Goal: Task Accomplishment & Management: Complete application form

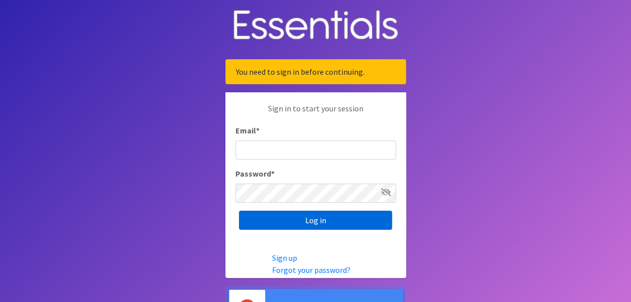
type input "[EMAIL_ADDRESS][DOMAIN_NAME]"
click at [307, 220] on input "Log in" at bounding box center [315, 220] width 153 height 19
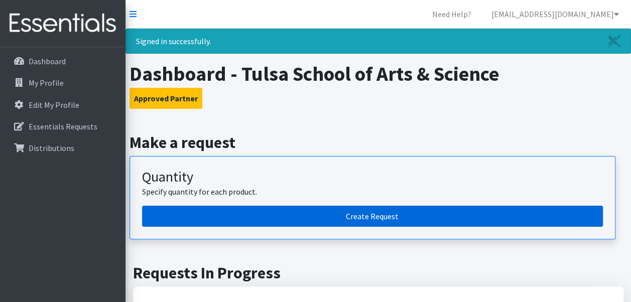
click at [358, 217] on link "Create Request" at bounding box center [372, 216] width 461 height 21
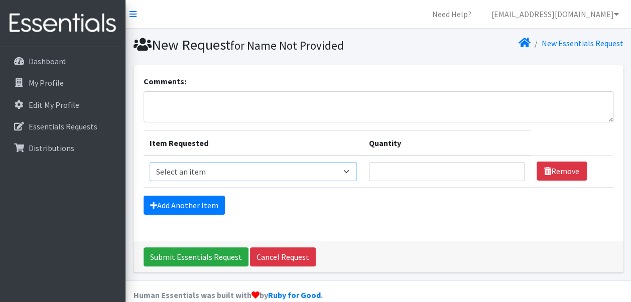
click at [277, 172] on select "Select an item Liners (Pack of 100) Makeup Bag (25) Pads 1 (Pack of 25) Pads 2 …" at bounding box center [253, 171] width 207 height 19
select select "13585"
click at [150, 162] on select "Select an item Liners (Pack of 100) Makeup Bag (25) Pads 1 (Pack of 25) Pads 2 …" at bounding box center [253, 171] width 207 height 19
click at [399, 168] on input "Quantity" at bounding box center [447, 171] width 156 height 19
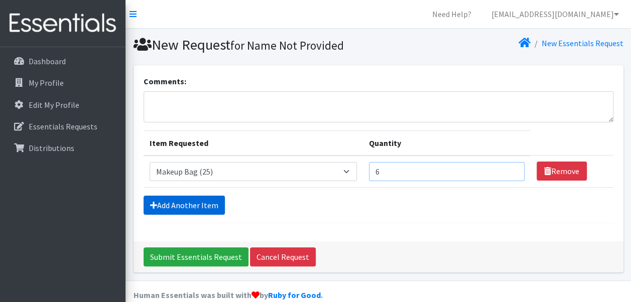
type input "6"
click at [186, 203] on link "Add Another Item" at bounding box center [184, 205] width 81 height 19
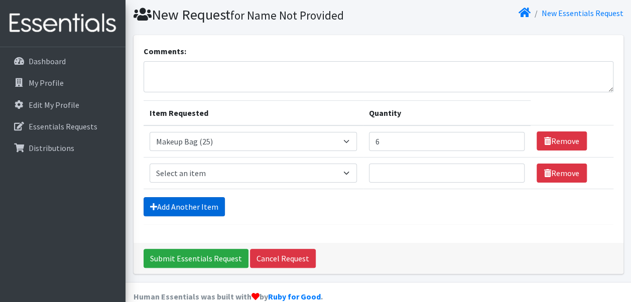
scroll to position [46, 0]
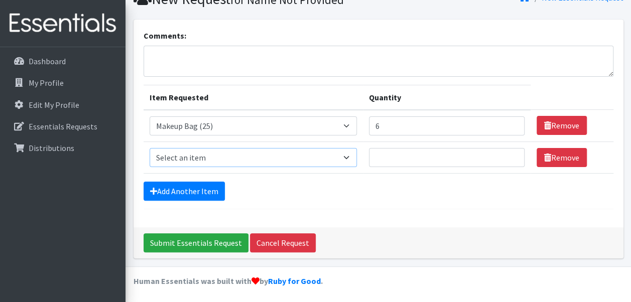
click at [261, 159] on select "Select an item Liners (Pack of 100) Makeup Bag (25) Pads 1 (Pack of 25) Pads 2 …" at bounding box center [253, 157] width 207 height 19
select select "13447"
click at [150, 148] on select "Select an item Liners (Pack of 100) Makeup Bag (25) Pads 1 (Pack of 25) Pads 2 …" at bounding box center [253, 157] width 207 height 19
click at [389, 162] on input "Quantity" at bounding box center [447, 157] width 156 height 19
type input "4"
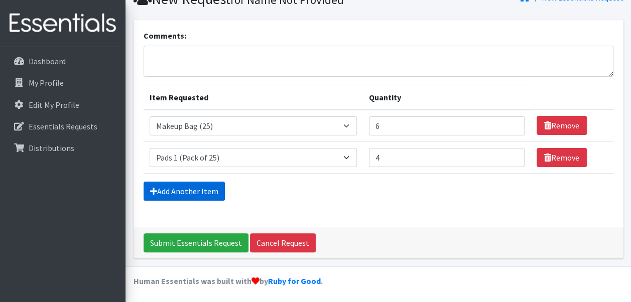
click at [198, 196] on link "Add Another Item" at bounding box center [184, 191] width 81 height 19
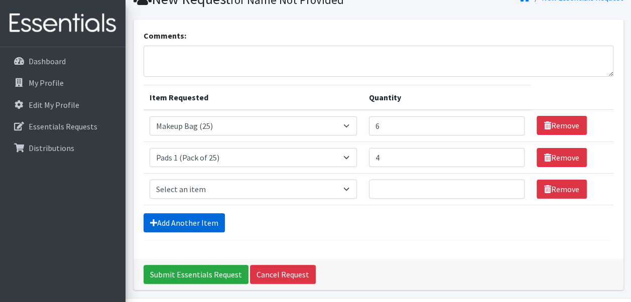
scroll to position [77, 0]
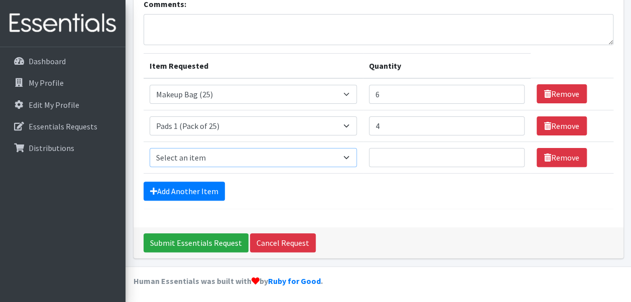
click at [228, 159] on select "Select an item Liners (Pack of 100) Makeup Bag (25) Pads 1 (Pack of 25) Pads 2 …" at bounding box center [253, 157] width 207 height 19
select select "13532"
click at [150, 148] on select "Select an item Liners (Pack of 100) Makeup Bag (25) Pads 1 (Pack of 25) Pads 2 …" at bounding box center [253, 157] width 207 height 19
click at [394, 155] on input "Quantity" at bounding box center [447, 157] width 156 height 19
type input "4"
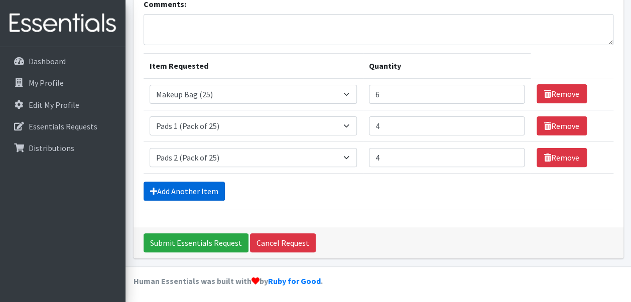
click at [172, 189] on link "Add Another Item" at bounding box center [184, 191] width 81 height 19
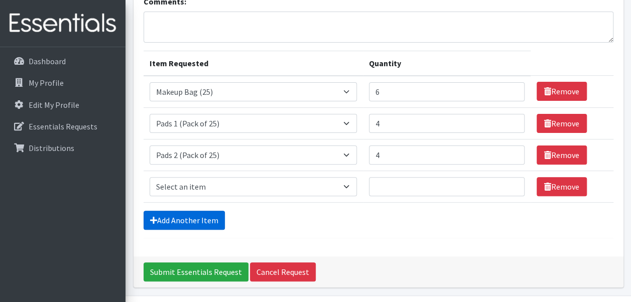
scroll to position [108, 0]
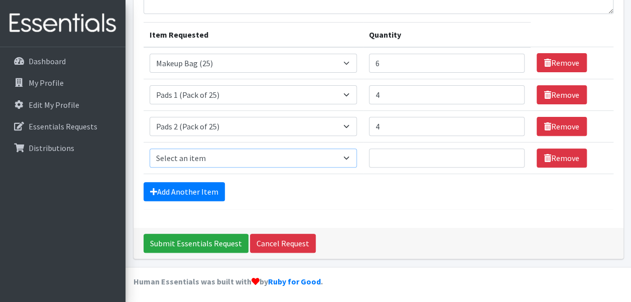
click at [270, 156] on select "Select an item Liners (Pack of 100) Makeup Bag (25) Pads 1 (Pack of 25) Pads 2 …" at bounding box center [253, 158] width 207 height 19
select select "13533"
click at [150, 149] on select "Select an item Liners (Pack of 100) Makeup Bag (25) Pads 1 (Pack of 25) Pads 2 …" at bounding box center [253, 158] width 207 height 19
click at [407, 152] on input "Quantity" at bounding box center [447, 158] width 156 height 19
type input "4"
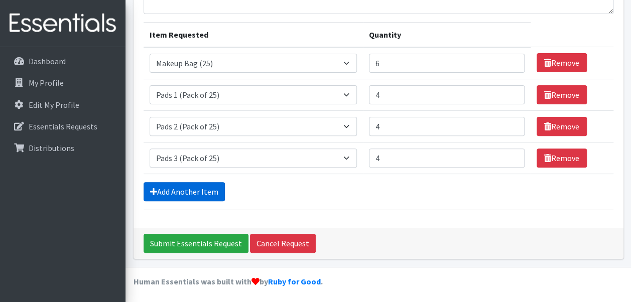
click at [193, 192] on link "Add Another Item" at bounding box center [184, 191] width 81 height 19
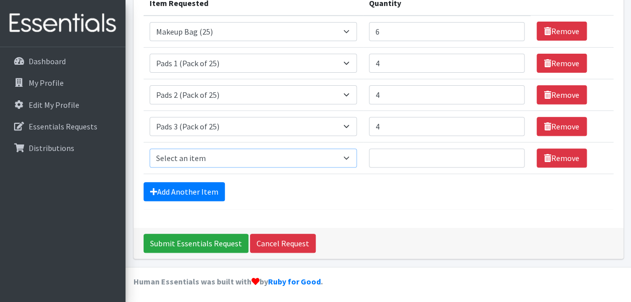
click at [210, 156] on select "Select an item Liners (Pack of 100) Makeup Bag (25) Pads 1 (Pack of 25) Pads 2 …" at bounding box center [253, 158] width 207 height 19
click at [419, 118] on input "4" at bounding box center [447, 126] width 156 height 19
type input "6"
click at [207, 153] on select "Select an item Liners (Pack of 100) Makeup Bag (25) Pads 1 (Pack of 25) Pads 2 …" at bounding box center [253, 158] width 207 height 19
select select "13534"
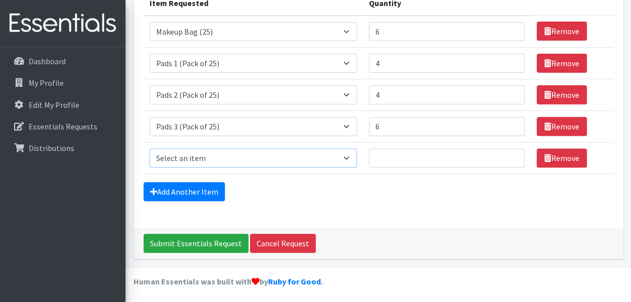
click at [150, 149] on select "Select an item Liners (Pack of 100) Makeup Bag (25) Pads 1 (Pack of 25) Pads 2 …" at bounding box center [253, 158] width 207 height 19
click at [394, 162] on input "Quantity" at bounding box center [447, 158] width 156 height 19
type input "4"
click at [181, 189] on link "Add Another Item" at bounding box center [184, 191] width 81 height 19
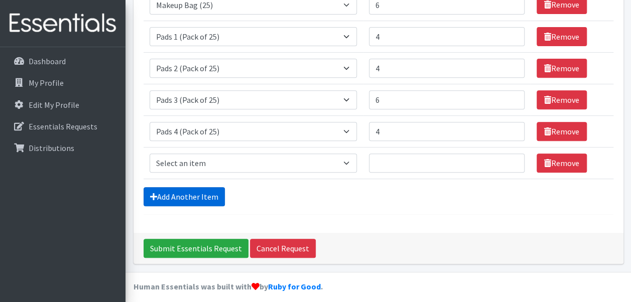
scroll to position [172, 0]
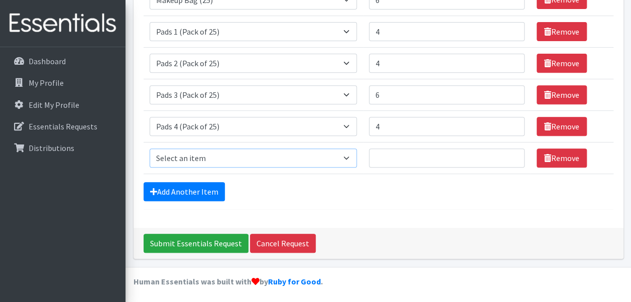
click at [248, 151] on select "Select an item Liners (Pack of 100) Makeup Bag (25) Pads 1 (Pack of 25) Pads 2 …" at bounding box center [253, 158] width 207 height 19
select select "13535"
click at [150, 149] on select "Select an item Liners (Pack of 100) Makeup Bag (25) Pads 1 (Pack of 25) Pads 2 …" at bounding box center [253, 158] width 207 height 19
click at [389, 158] on input "Quantity" at bounding box center [447, 158] width 156 height 19
type input "4"
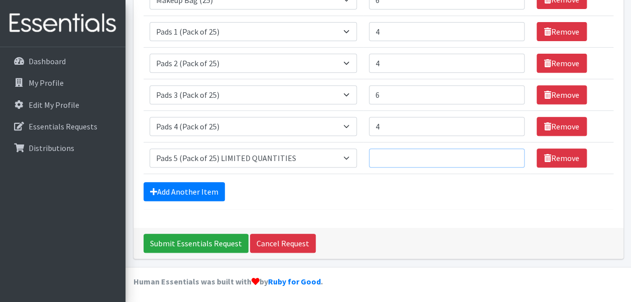
type input "3"
type input "4"
click at [194, 191] on link "Add Another Item" at bounding box center [184, 191] width 81 height 19
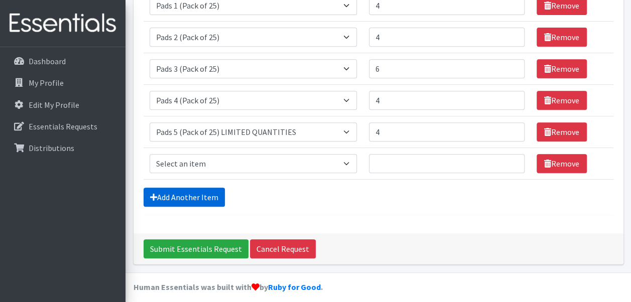
scroll to position [203, 0]
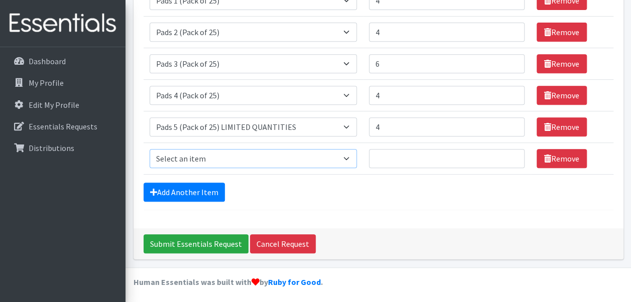
click at [216, 157] on select "Select an item Liners (Pack of 100) Makeup Bag (25) Pads 1 (Pack of 25) Pads 2 …" at bounding box center [253, 158] width 207 height 19
select select "13530"
click at [150, 149] on select "Select an item Liners (Pack of 100) Makeup Bag (25) Pads 1 (Pack of 25) Pads 2 …" at bounding box center [253, 158] width 207 height 19
click at [417, 163] on input "Quantity" at bounding box center [447, 158] width 156 height 19
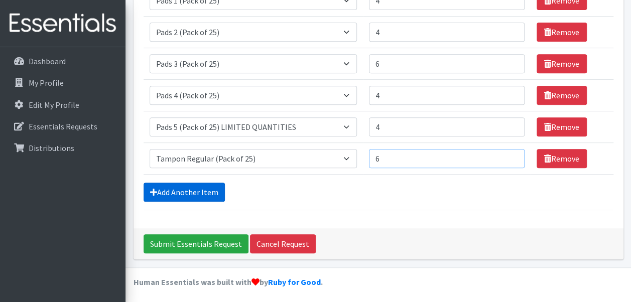
type input "6"
click at [191, 193] on link "Add Another Item" at bounding box center [184, 192] width 81 height 19
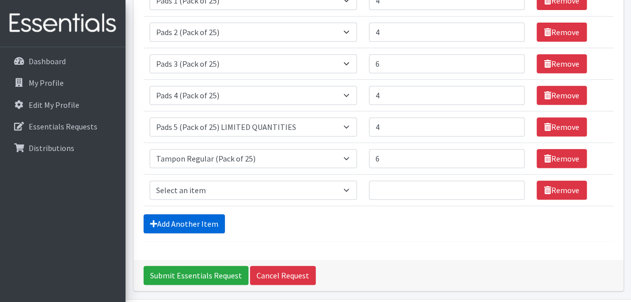
scroll to position [234, 0]
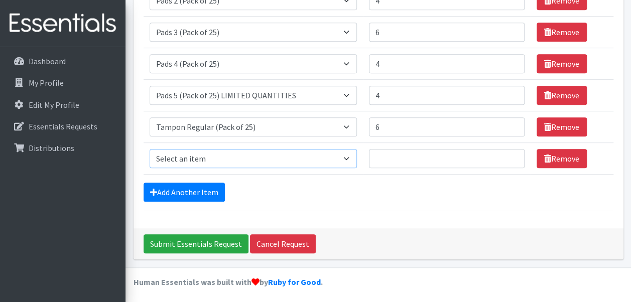
click at [234, 160] on select "Select an item Liners (Pack of 100) Makeup Bag (25) Pads 1 (Pack of 25) Pads 2 …" at bounding box center [253, 158] width 207 height 19
select select "13531"
click at [150, 149] on select "Select an item Liners (Pack of 100) Makeup Bag (25) Pads 1 (Pack of 25) Pads 2 …" at bounding box center [253, 158] width 207 height 19
click at [390, 154] on input "Quantity" at bounding box center [447, 158] width 156 height 19
type input "4"
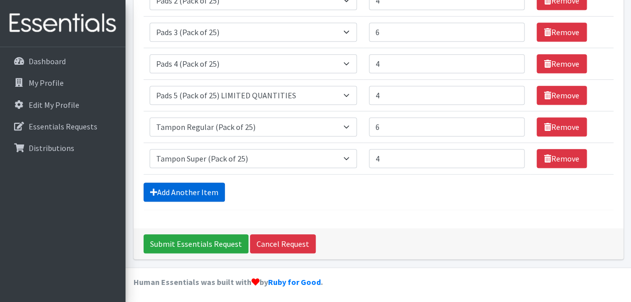
click at [199, 184] on link "Add Another Item" at bounding box center [184, 192] width 81 height 19
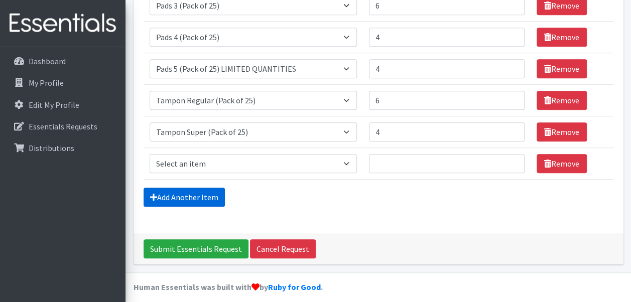
scroll to position [266, 0]
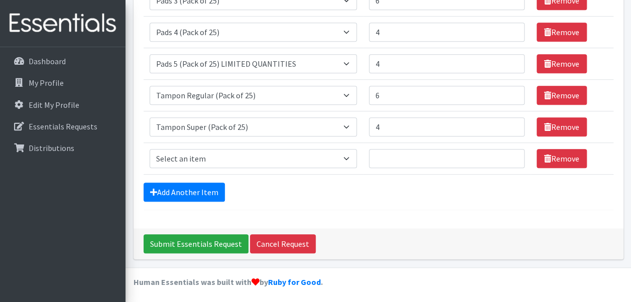
click at [259, 145] on td "Item Requested Select an item Liners (Pack of 100) Makeup Bag (25) Pads 1 (Pack…" at bounding box center [253, 159] width 219 height 32
click at [262, 159] on select "Select an item Liners (Pack of 100) Makeup Bag (25) Pads 1 (Pack of 25) Pads 2 …" at bounding box center [253, 158] width 207 height 19
select select "13448"
click at [150, 149] on select "Select an item Liners (Pack of 100) Makeup Bag (25) Pads 1 (Pack of 25) Pads 2 …" at bounding box center [253, 158] width 207 height 19
click at [400, 163] on input "Quantity" at bounding box center [447, 158] width 156 height 19
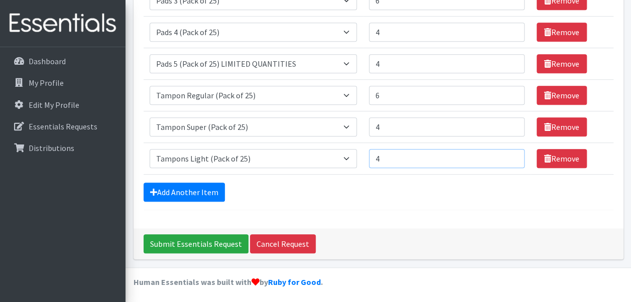
type input "4"
click at [392, 188] on div "Add Another Item" at bounding box center [379, 192] width 470 height 19
click at [205, 240] on input "Submit Essentials Request" at bounding box center [196, 243] width 105 height 19
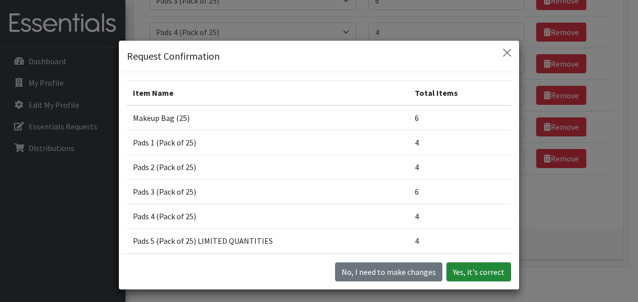
click at [474, 279] on button "Yes, it's correct" at bounding box center [479, 272] width 65 height 19
